Goal: Find specific page/section: Find specific page/section

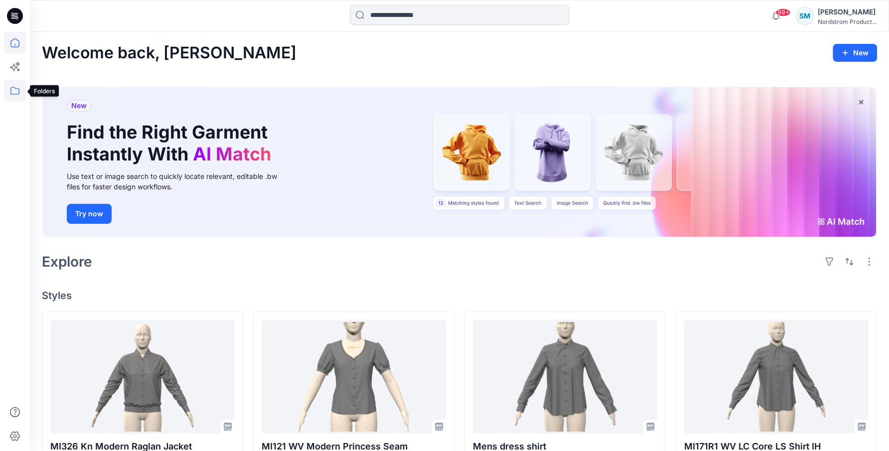
click at [16, 88] on icon at bounding box center [14, 91] width 9 height 8
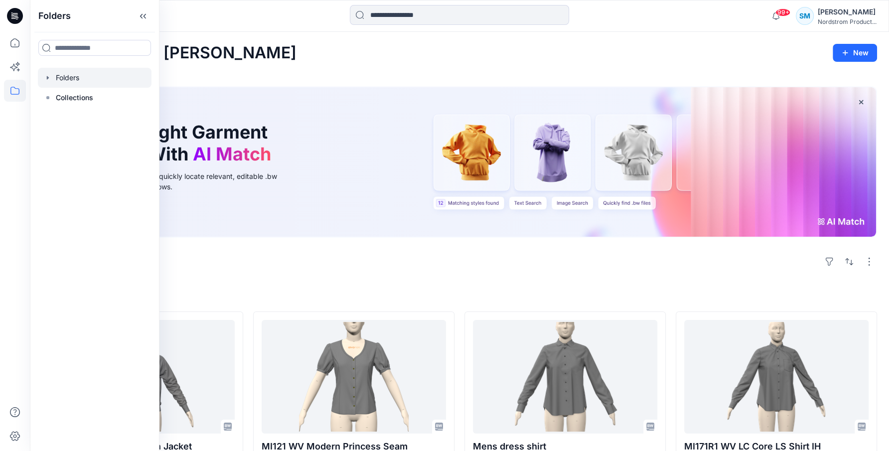
click at [68, 75] on div at bounding box center [95, 78] width 114 height 20
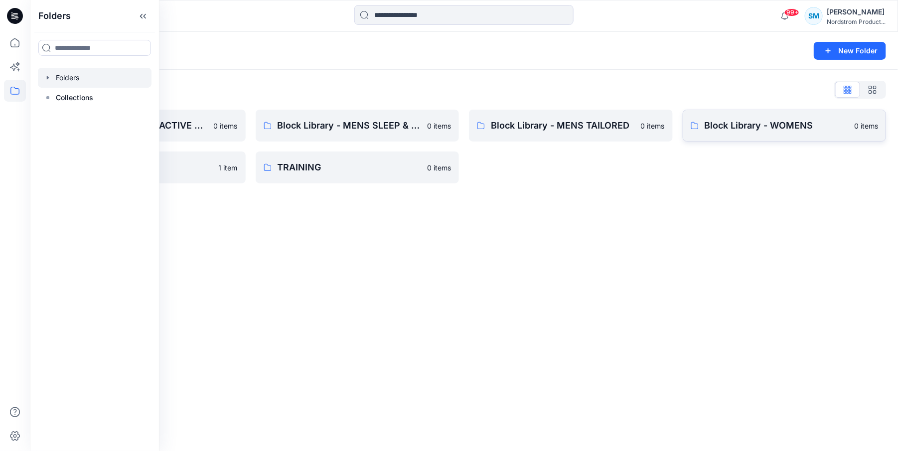
click at [778, 125] on p "Block Library - WOMENS" at bounding box center [777, 126] width 144 height 14
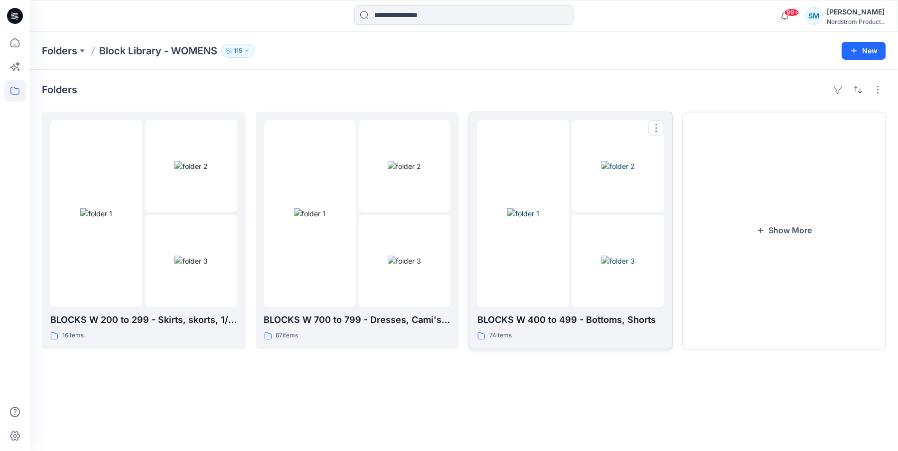
click at [601, 256] on img at bounding box center [617, 261] width 33 height 10
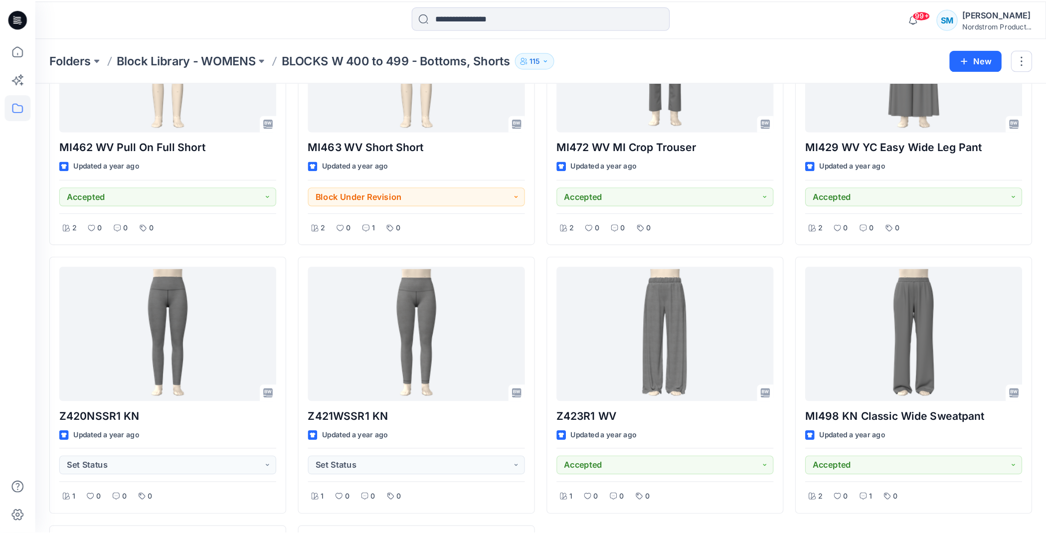
scroll to position [3771, 0]
